Goal: Navigation & Orientation: Find specific page/section

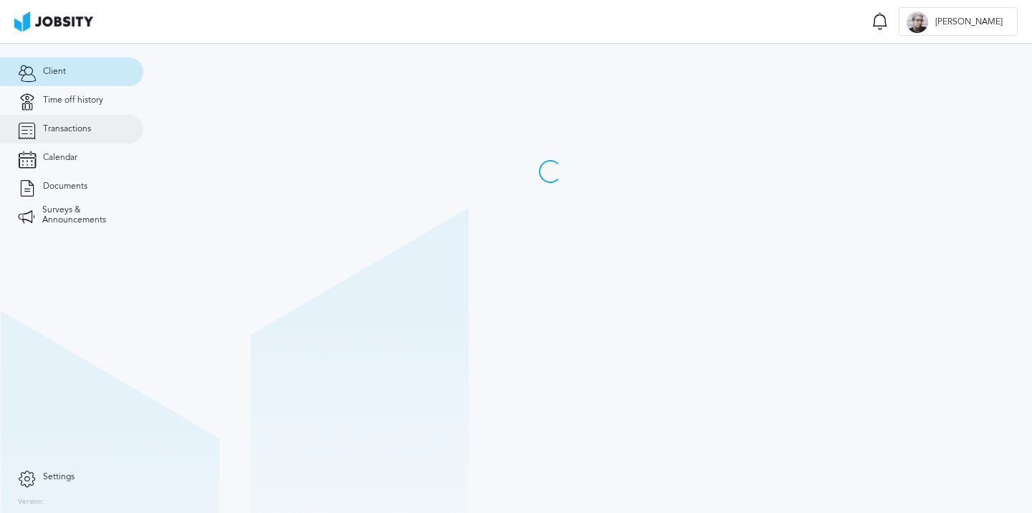
click at [85, 136] on link "Transactions" at bounding box center [71, 129] width 143 height 29
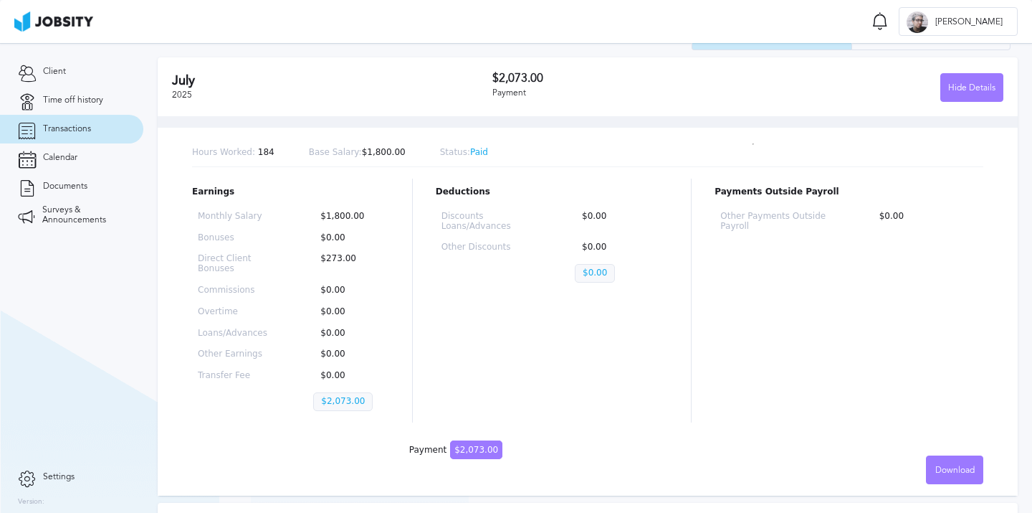
scroll to position [74, 0]
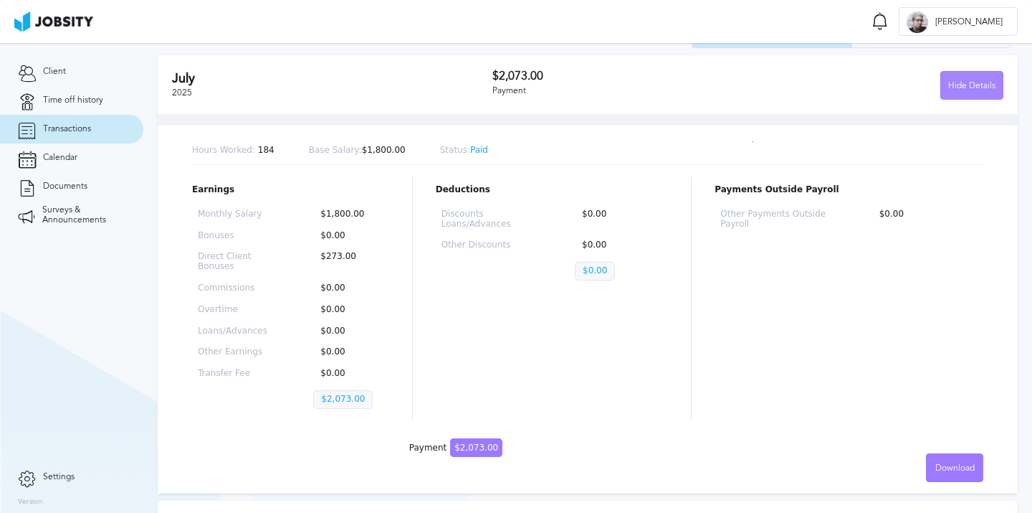
click at [971, 95] on div "Hide Details" at bounding box center [972, 86] width 62 height 29
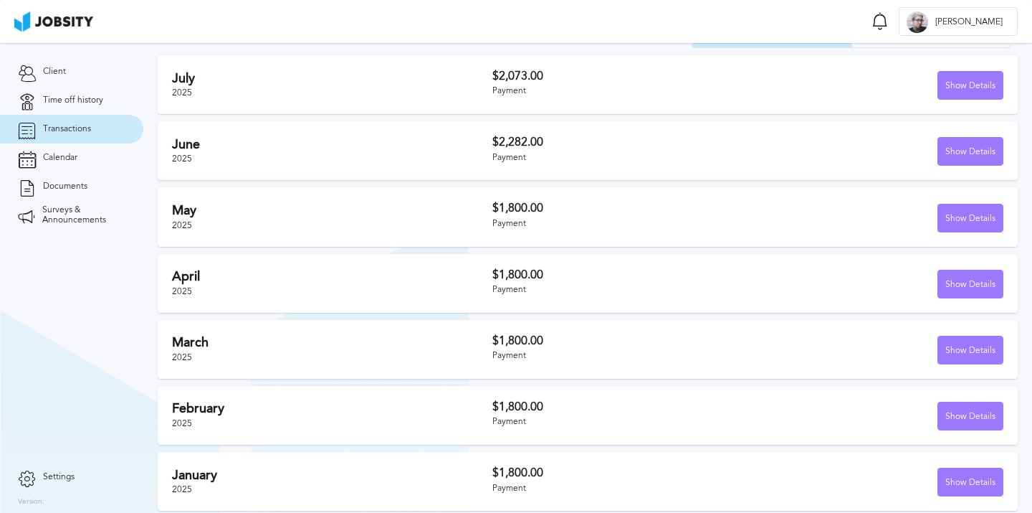
scroll to position [0, 0]
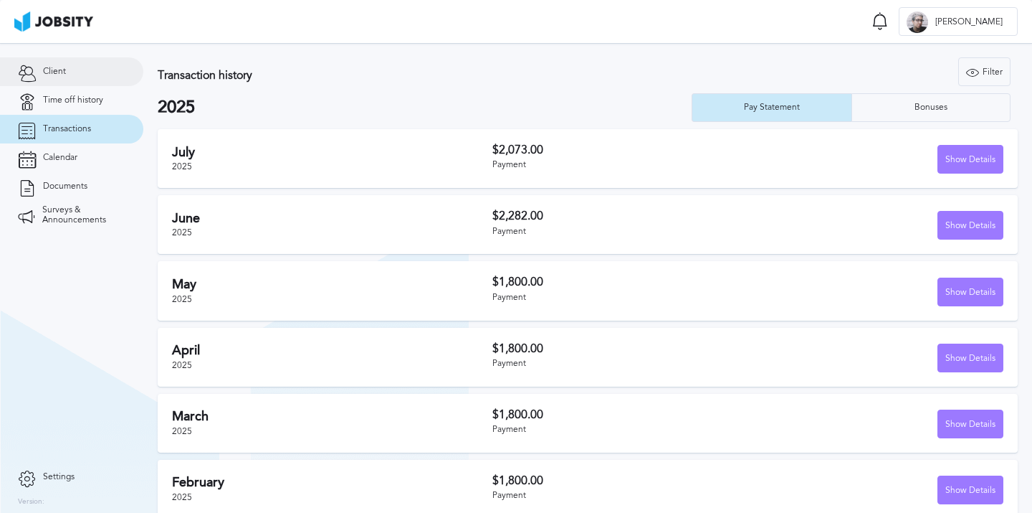
click at [80, 65] on link "Client" at bounding box center [71, 71] width 143 height 29
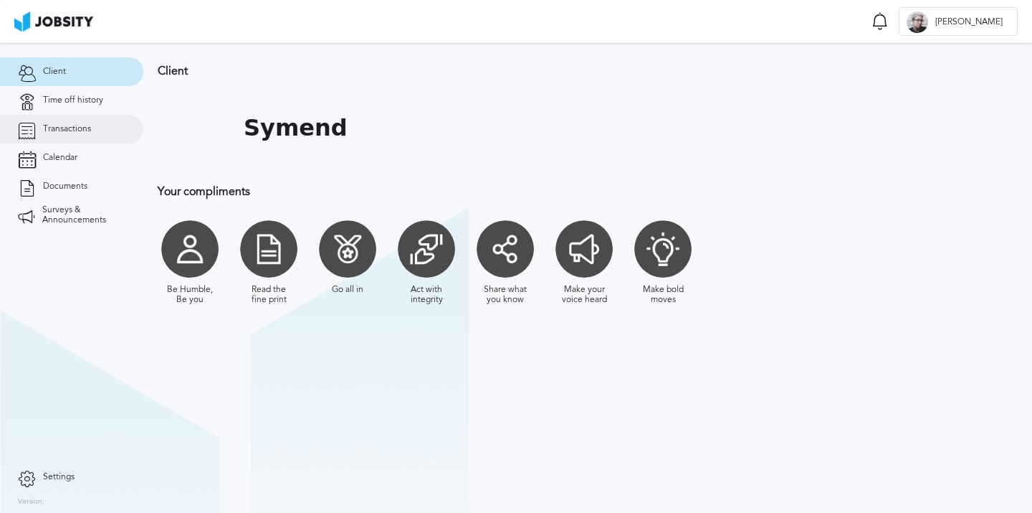
click at [70, 123] on link "Transactions" at bounding box center [71, 129] width 143 height 29
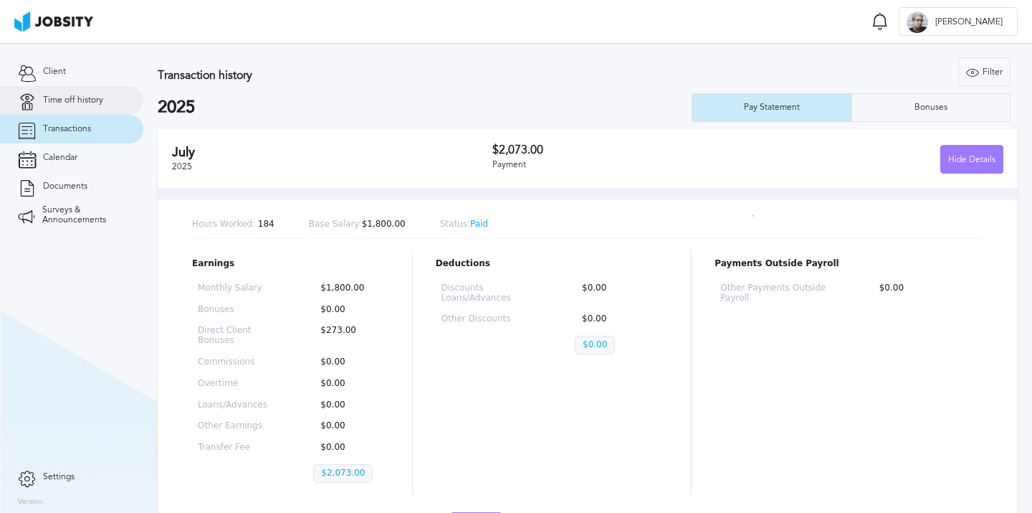
click at [82, 102] on span "Time off history" at bounding box center [73, 100] width 60 height 10
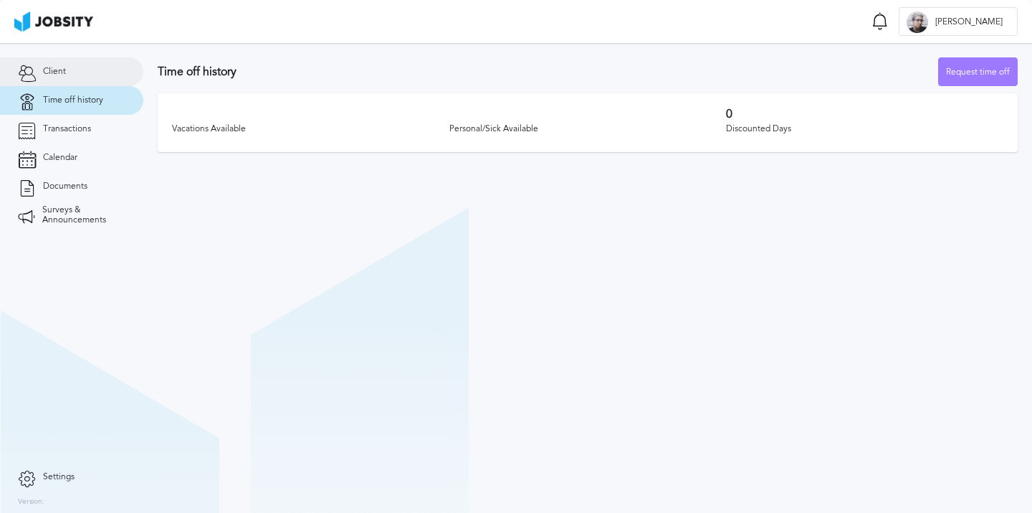
click at [67, 71] on link "Client" at bounding box center [71, 71] width 143 height 29
